Goal: Information Seeking & Learning: Check status

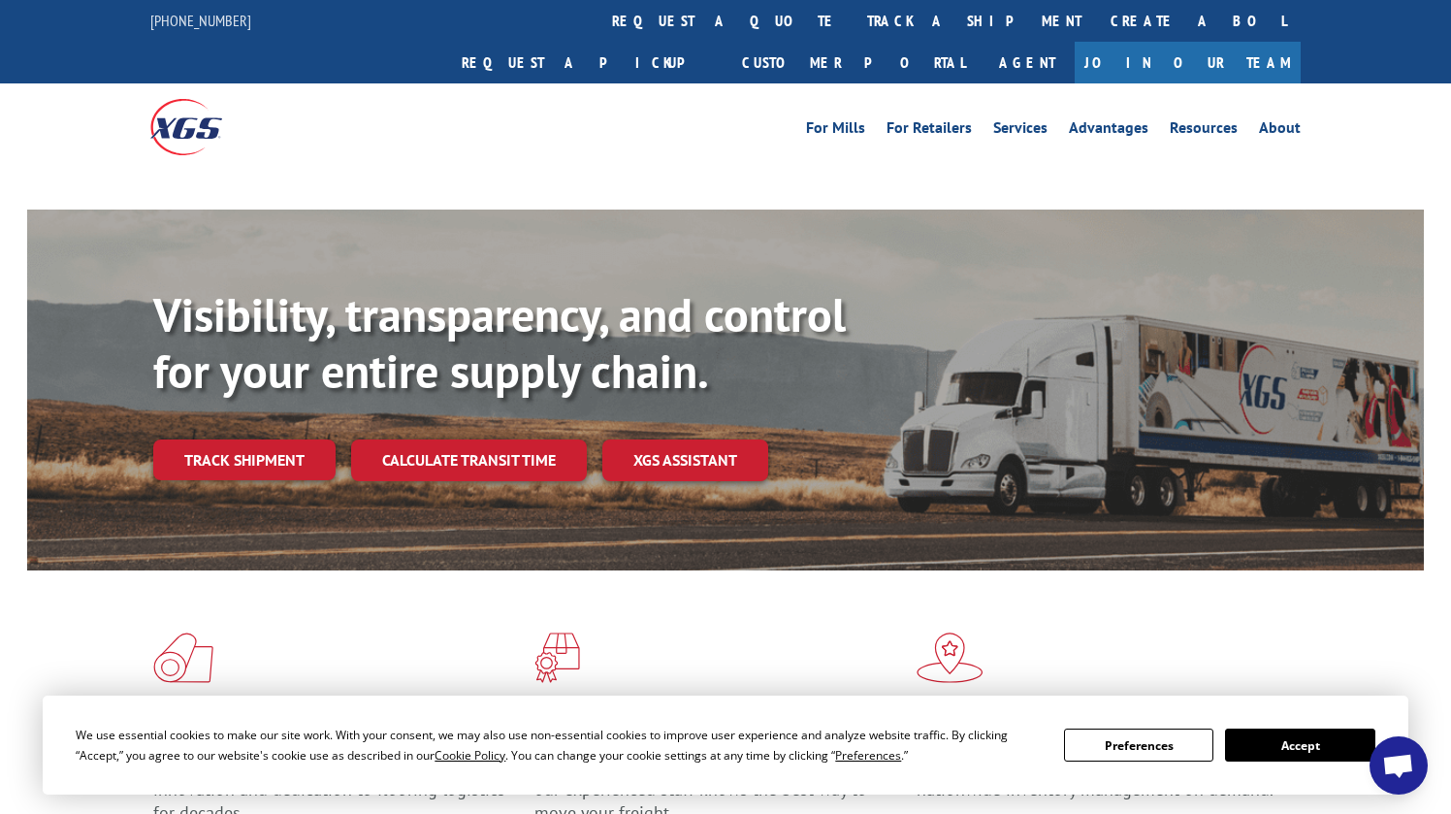
scroll to position [7586, 0]
click at [853, 19] on link "track a shipment" at bounding box center [974, 21] width 243 height 42
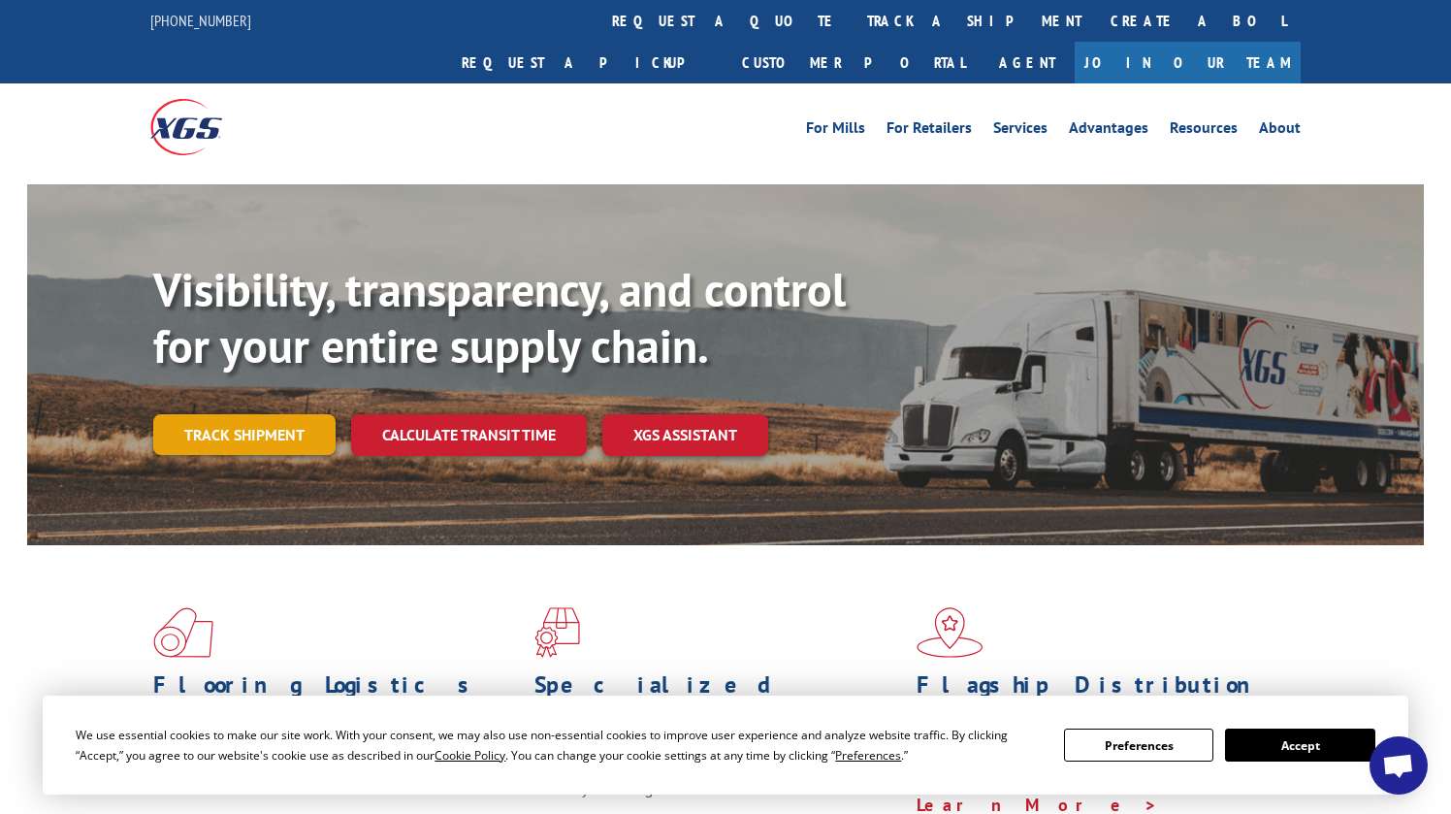
click at [288, 414] on link "Track shipment" at bounding box center [244, 434] width 182 height 41
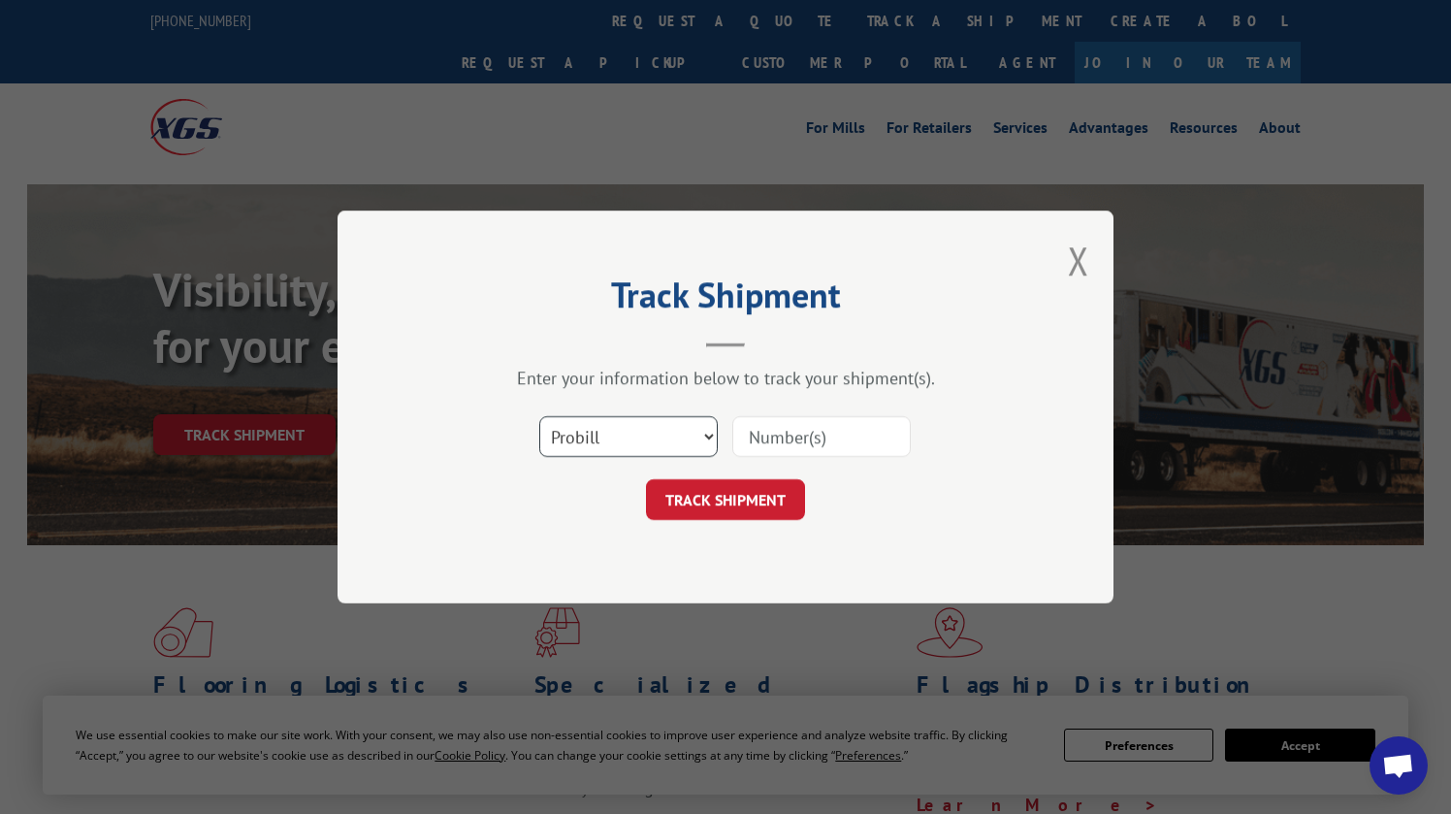
click at [710, 433] on select "Select category... Probill BOL PO" at bounding box center [628, 436] width 178 height 41
select select "bol"
click at [539, 416] on select "Select category... Probill BOL PO" at bounding box center [628, 436] width 178 height 41
click at [791, 443] on input at bounding box center [821, 436] width 178 height 41
paste input "31432762"
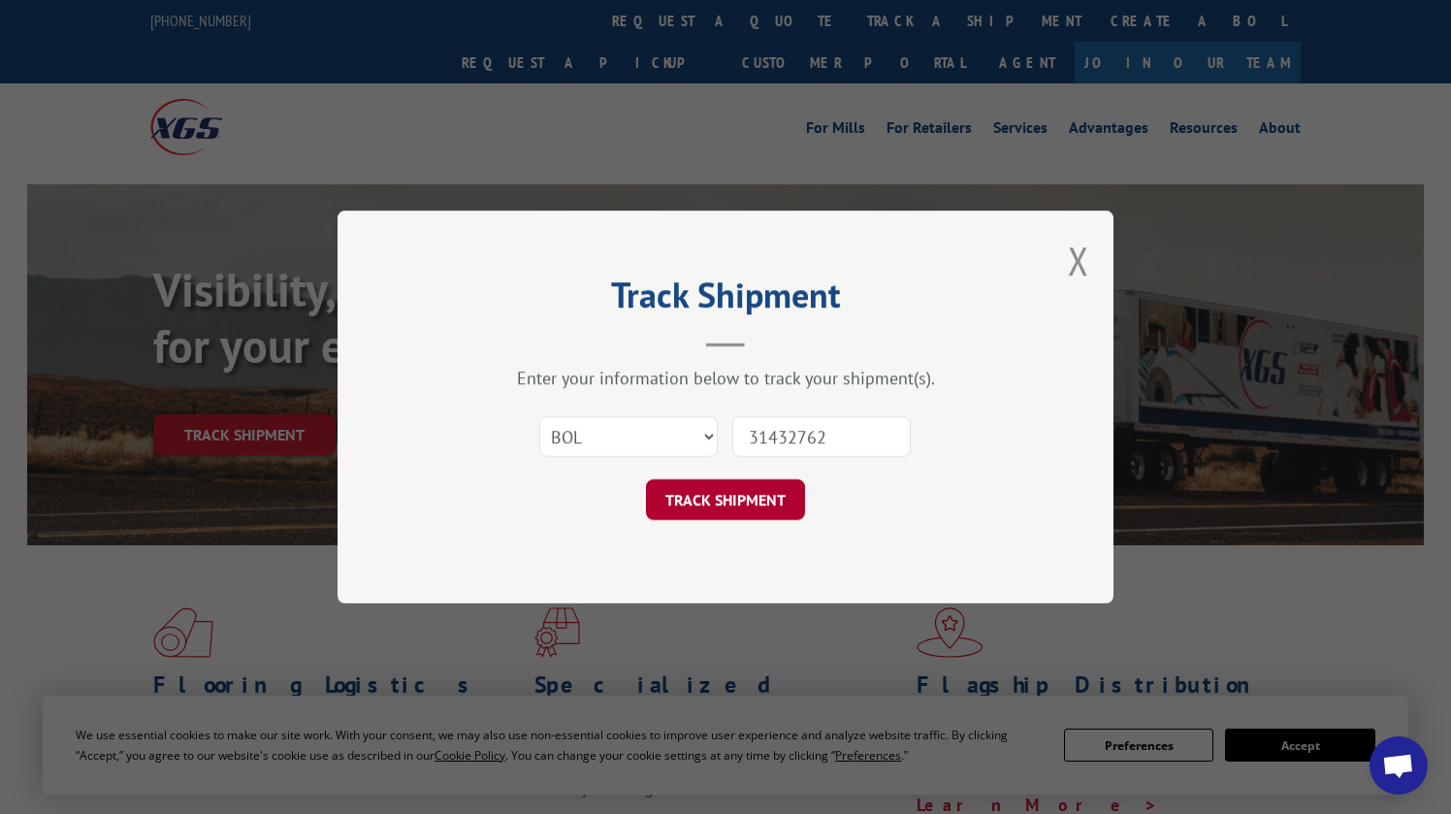
type input "31432762"
click at [755, 498] on button "TRACK SHIPMENT" at bounding box center [725, 499] width 159 height 41
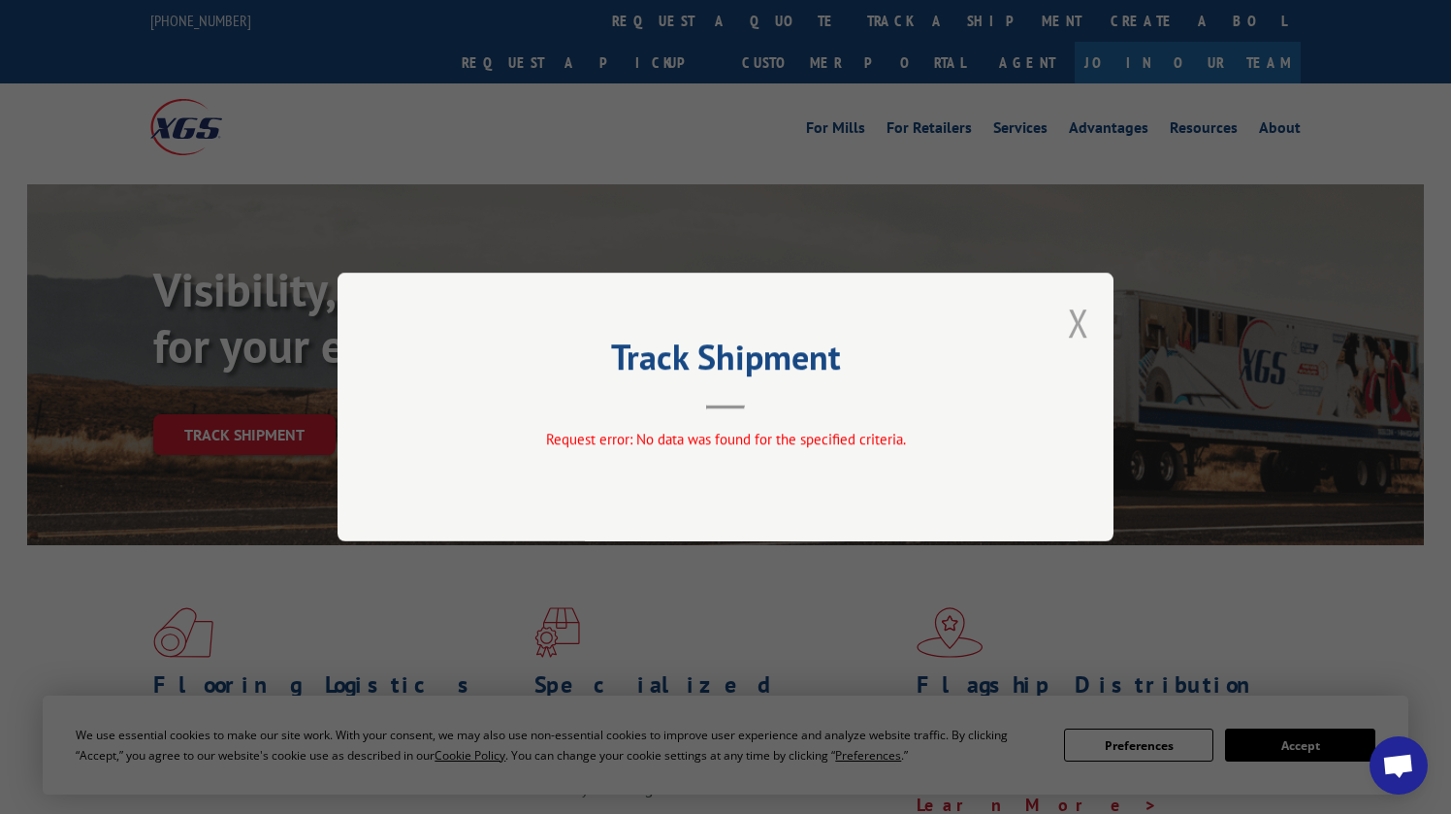
click at [1087, 318] on button "Close modal" at bounding box center [1078, 322] width 21 height 51
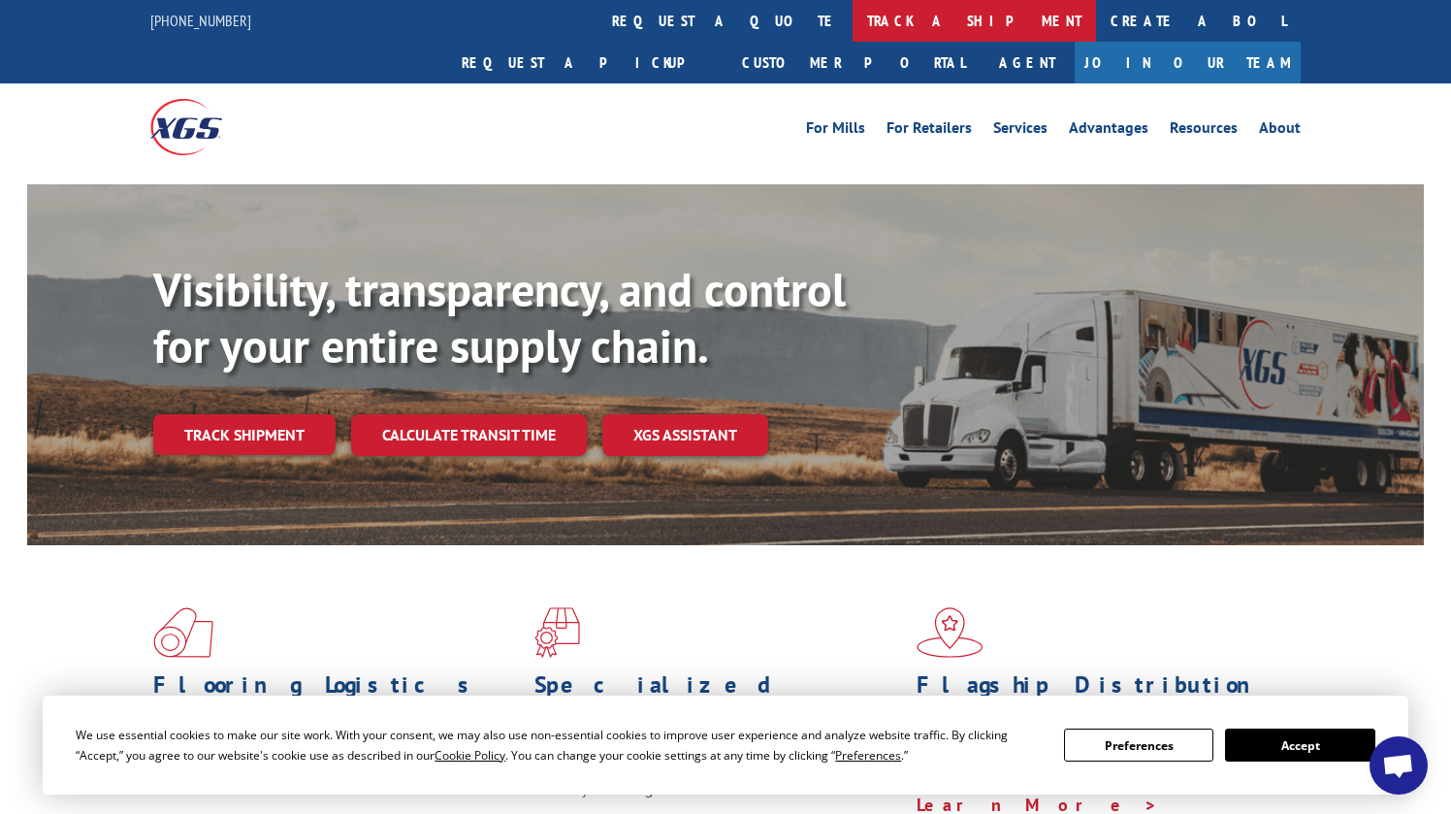
click at [853, 27] on link "track a shipment" at bounding box center [974, 21] width 243 height 42
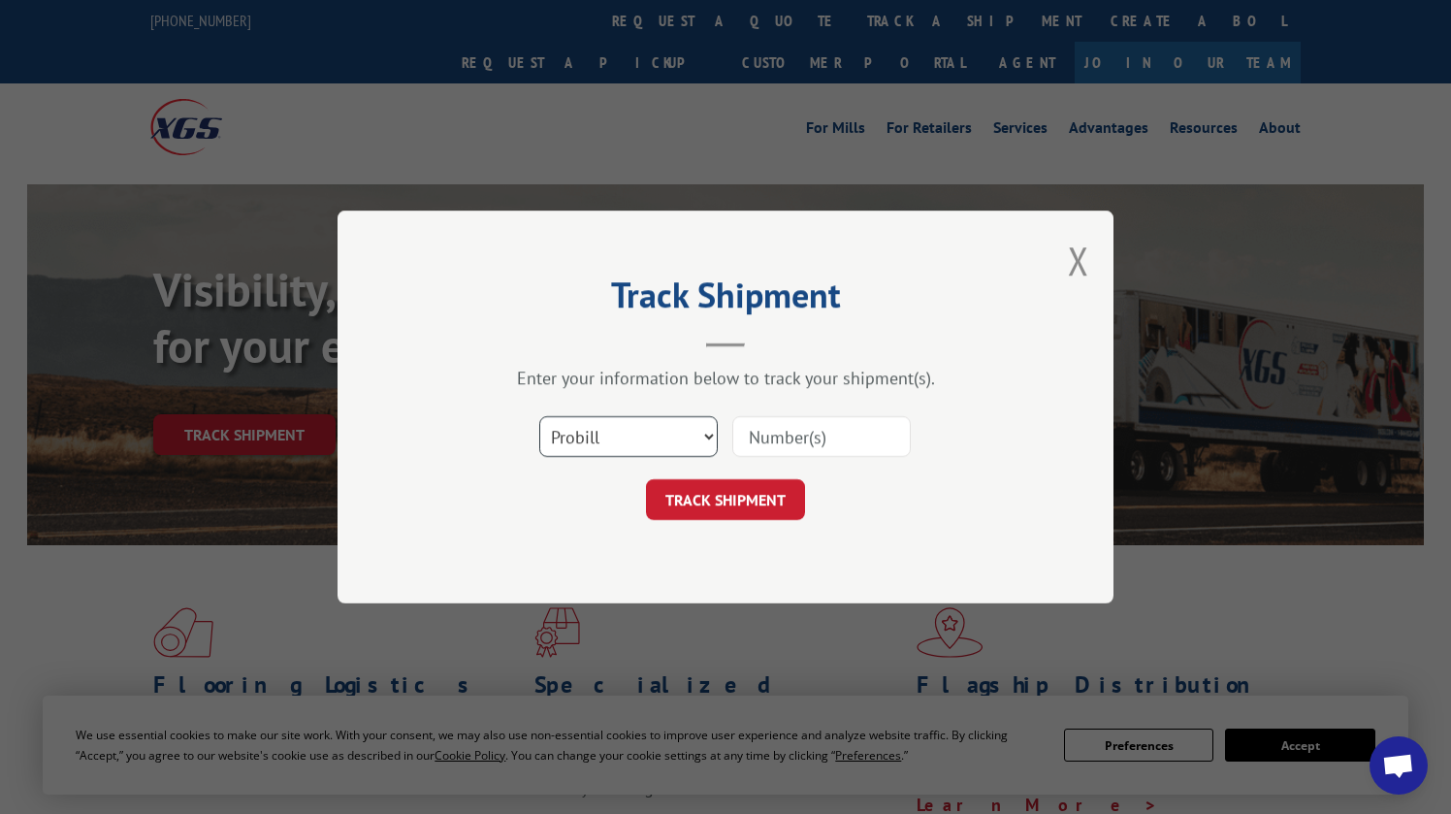
click at [705, 437] on select "Select category... Probill BOL PO" at bounding box center [628, 436] width 178 height 41
select select "bol"
click at [539, 416] on select "Select category... Probill BOL PO" at bounding box center [628, 436] width 178 height 41
click at [807, 443] on input at bounding box center [821, 436] width 178 height 41
paste input "31432762"
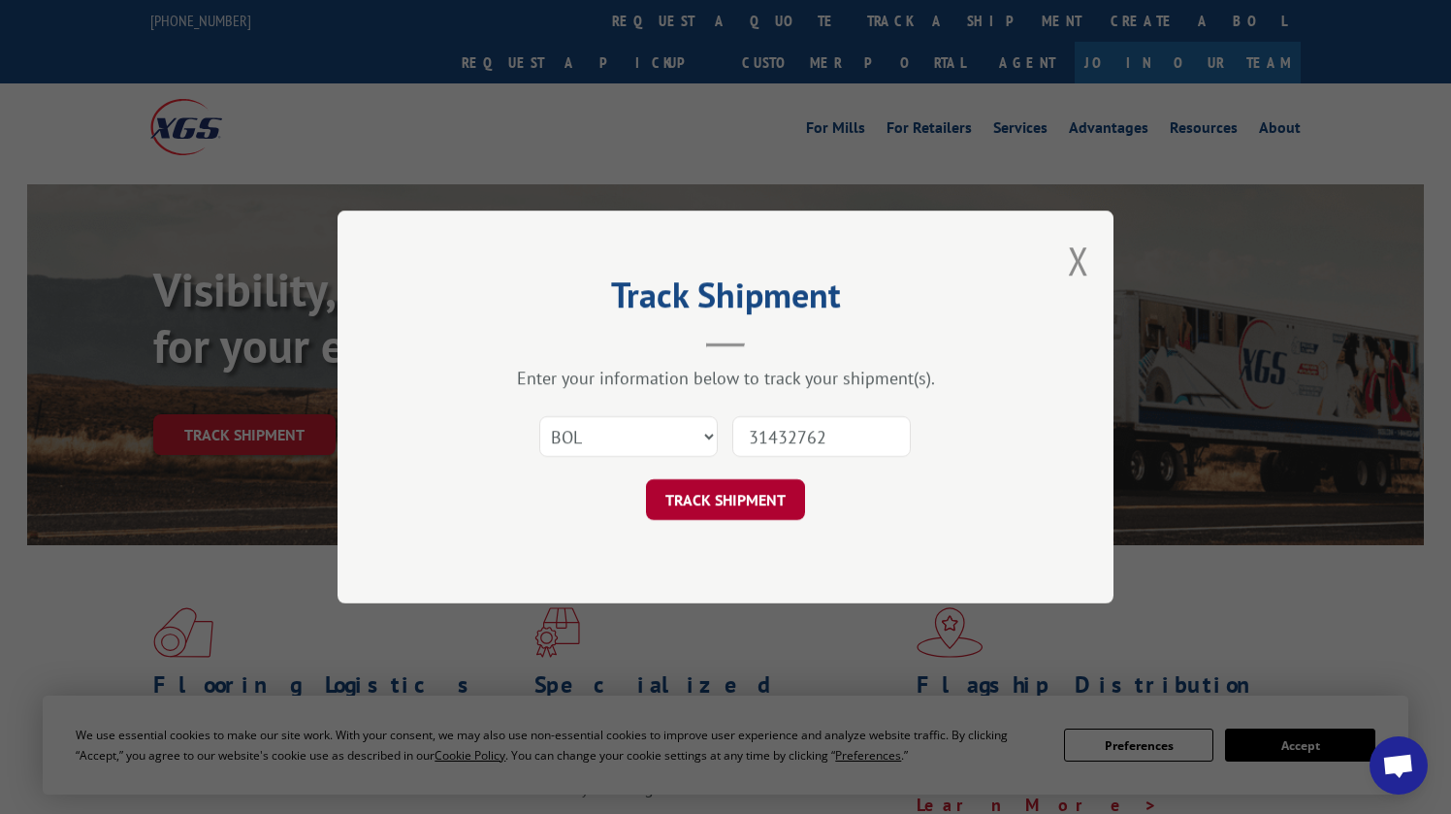
type input "31432762"
click at [767, 510] on button "TRACK SHIPMENT" at bounding box center [725, 499] width 159 height 41
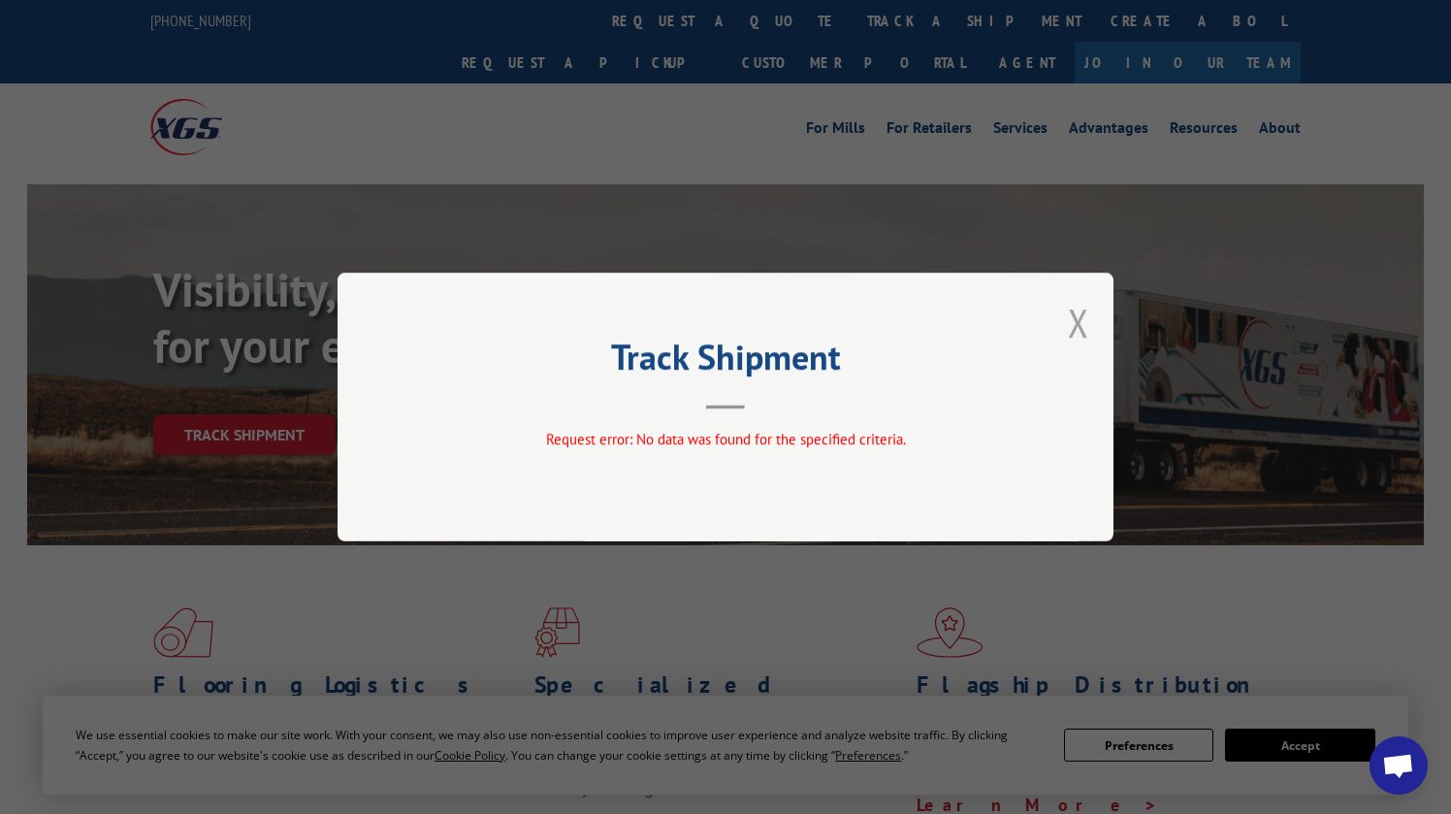
click at [1075, 313] on button "Close modal" at bounding box center [1078, 322] width 21 height 51
